Goal: Transaction & Acquisition: Purchase product/service

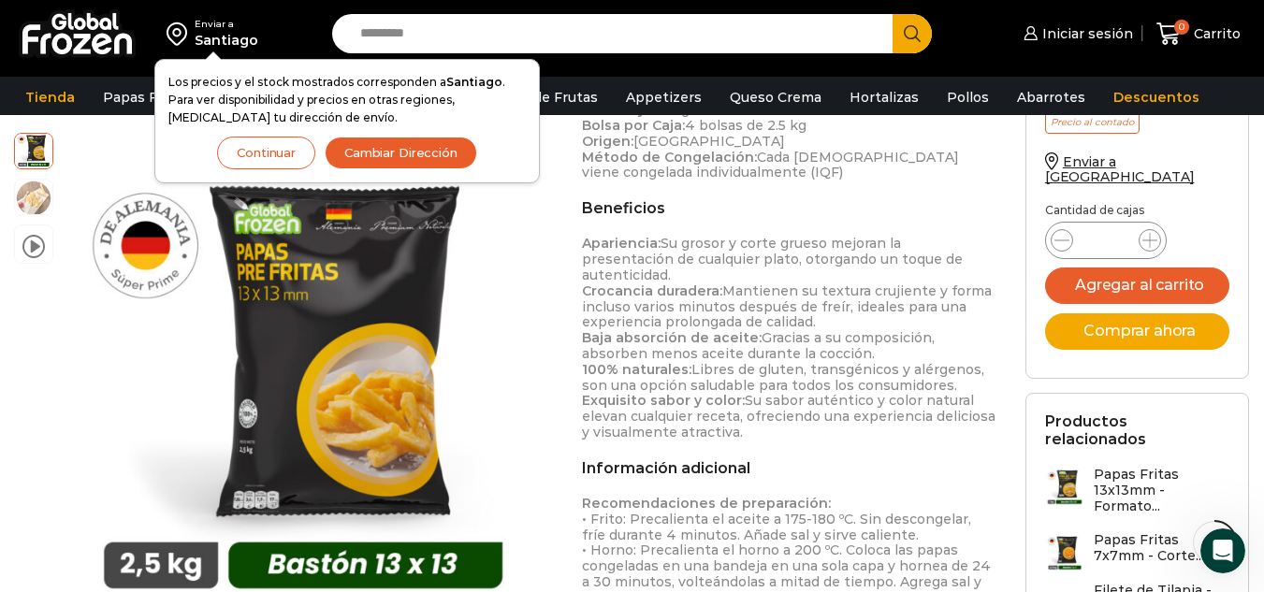
scroll to position [1030, 0]
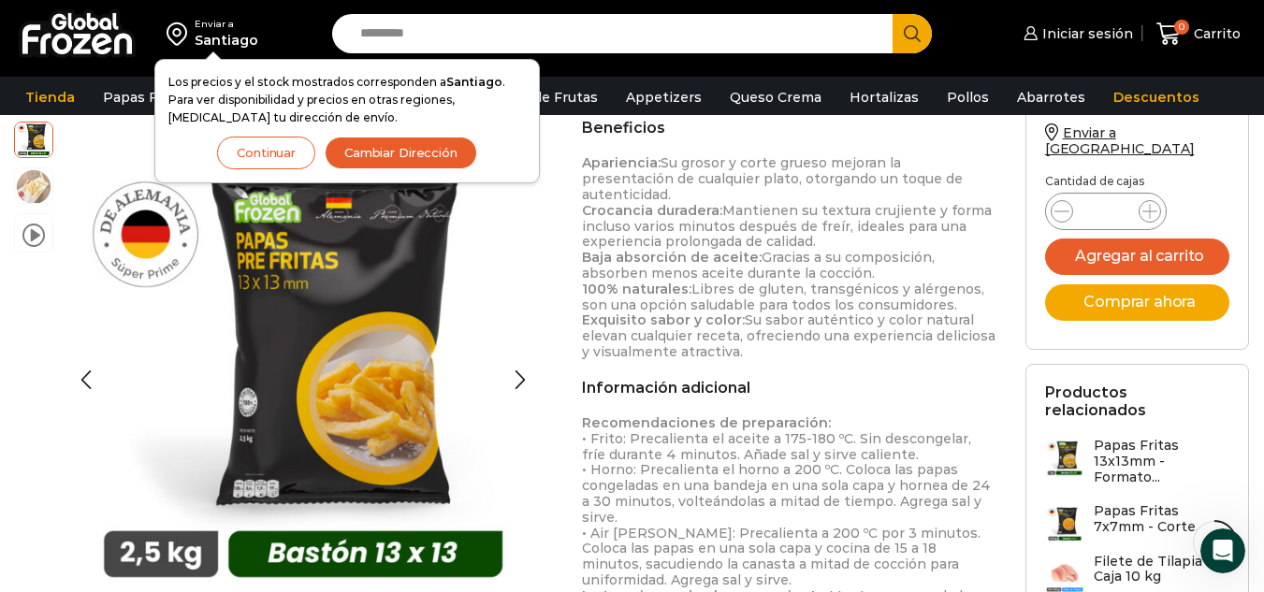
click at [268, 147] on button "Continuar" at bounding box center [266, 153] width 98 height 33
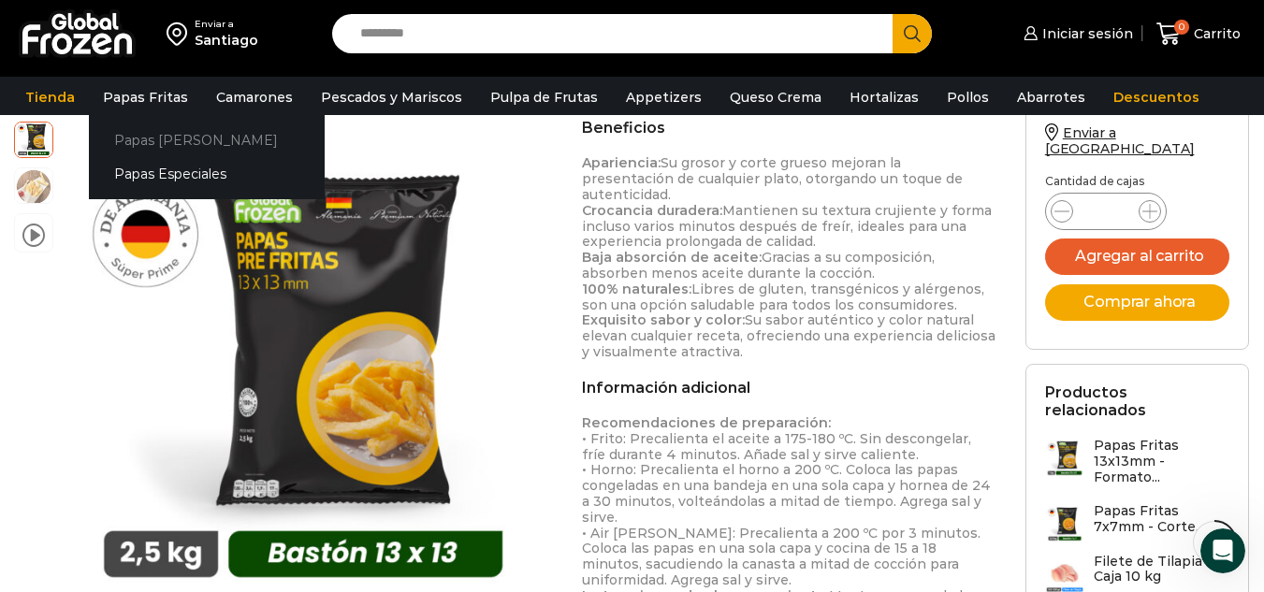
click at [156, 142] on link "Papas [PERSON_NAME]" at bounding box center [207, 140] width 236 height 35
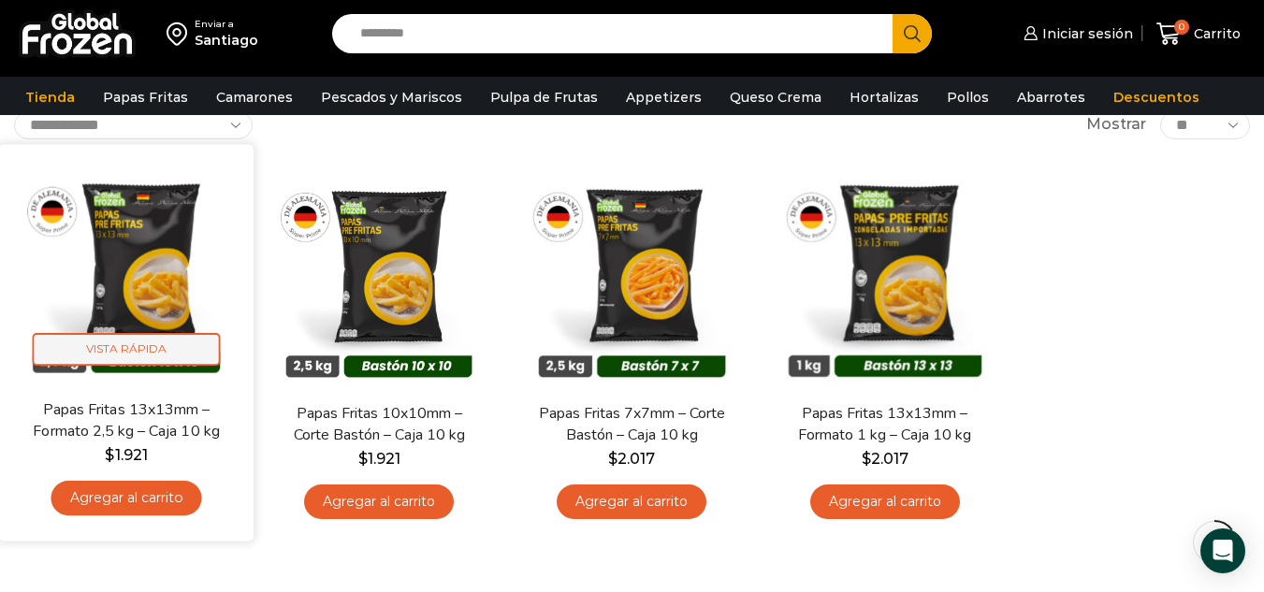
scroll to position [94, 0]
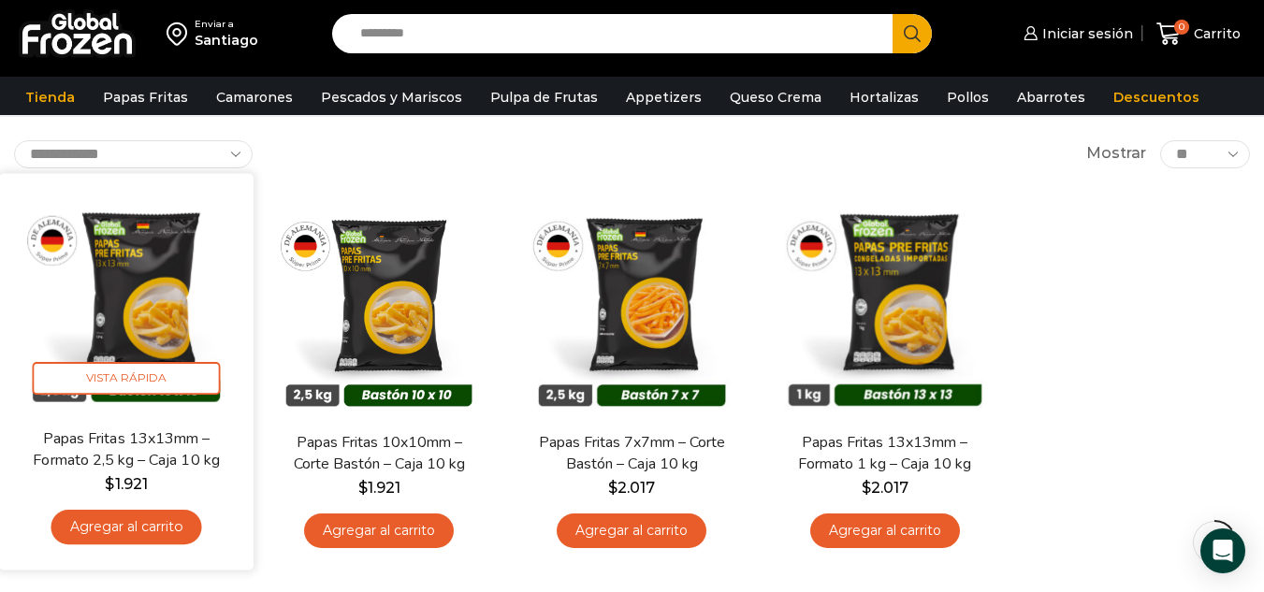
click at [205, 274] on img at bounding box center [126, 300] width 226 height 226
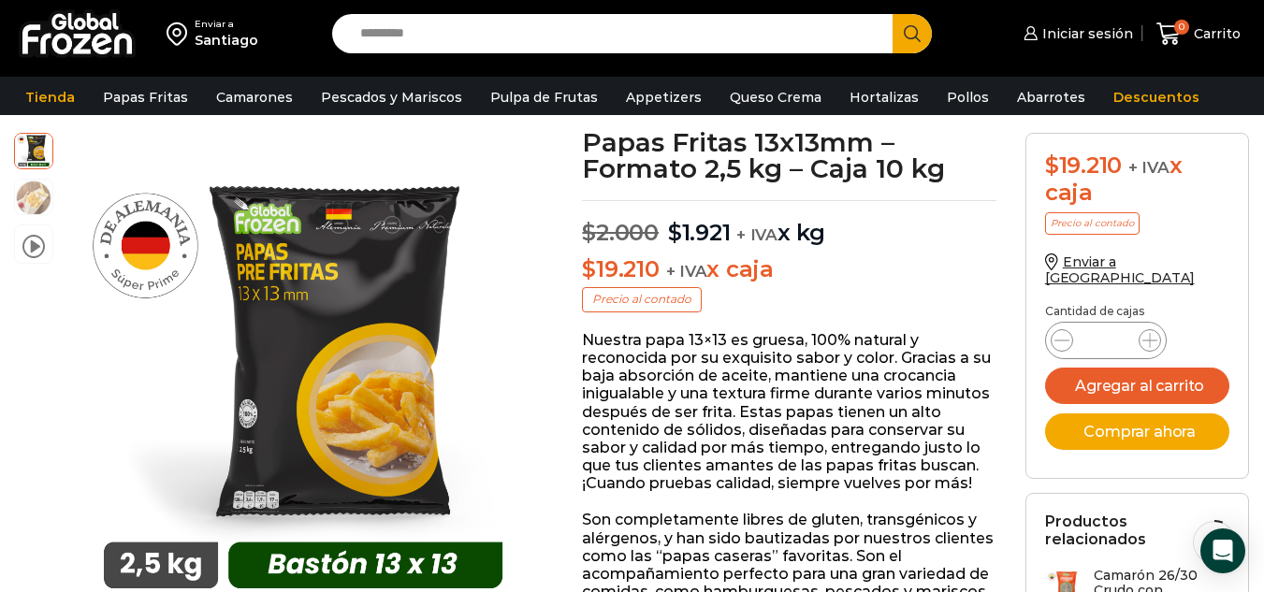
scroll to position [94, 0]
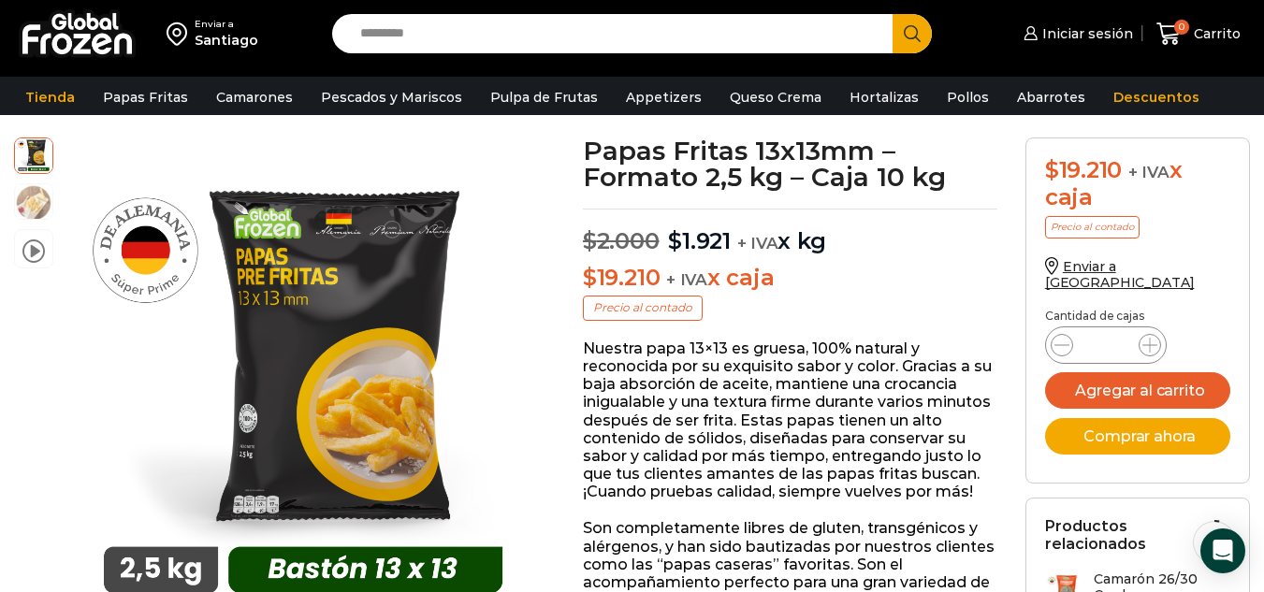
drag, startPoint x: 663, startPoint y: 243, endPoint x: 852, endPoint y: 233, distance: 189.2
click at [852, 233] on p "$ 2.000 Original price was: $2.000. $ 1.921 Current price is: $1.921. + IVA x kg" at bounding box center [790, 232] width 414 height 47
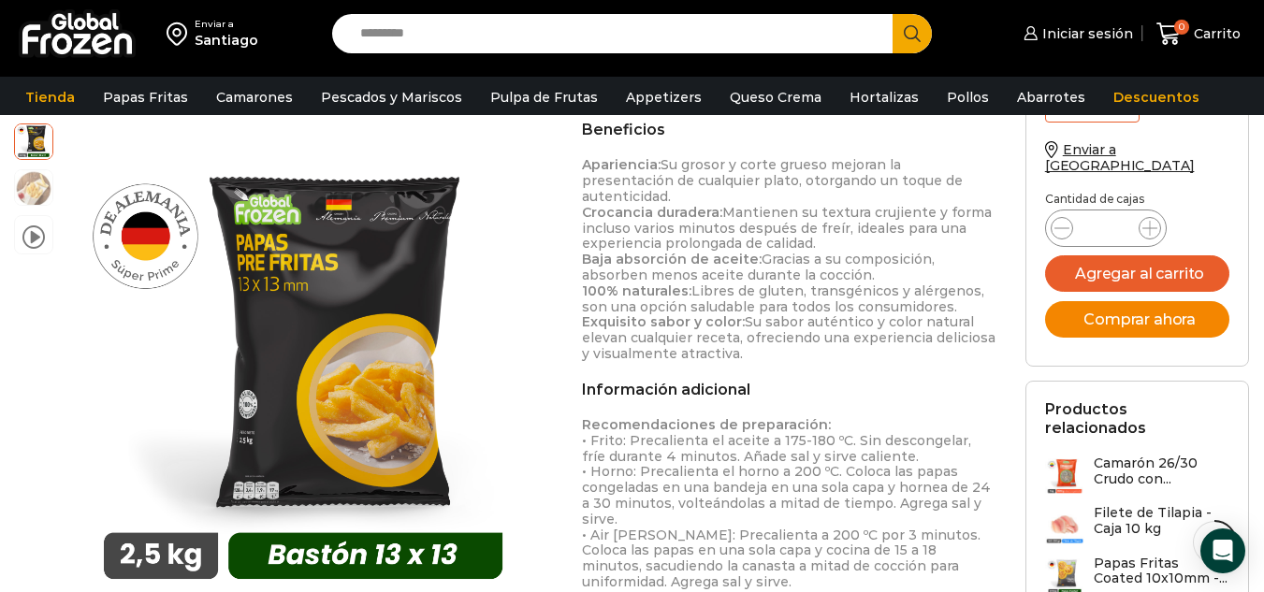
scroll to position [1030, 0]
